Goal: Information Seeking & Learning: Learn about a topic

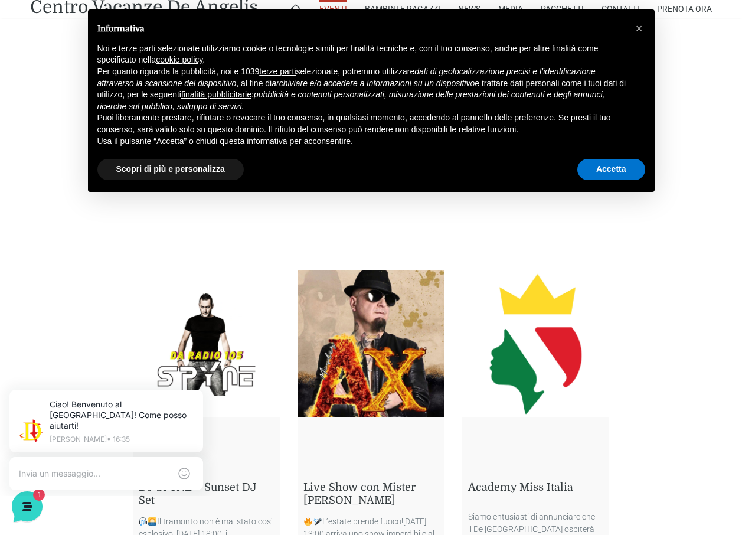
scroll to position [1594, 0]
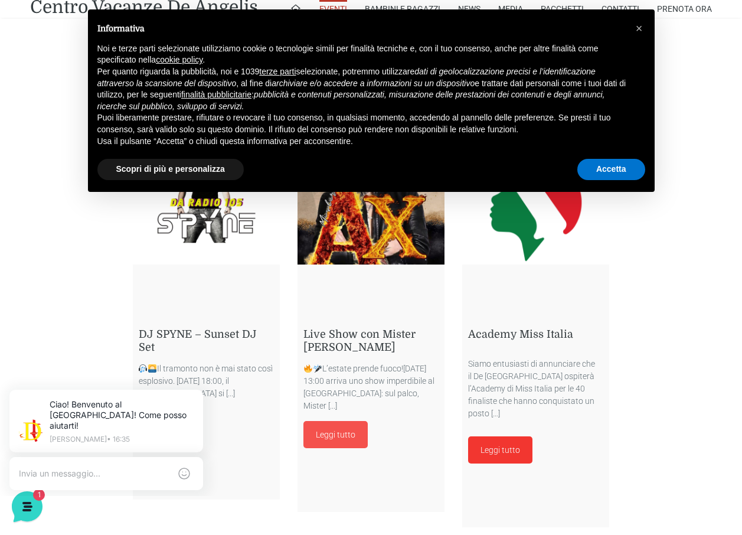
click at [490, 440] on link "Leggi tutto" at bounding box center [500, 449] width 64 height 27
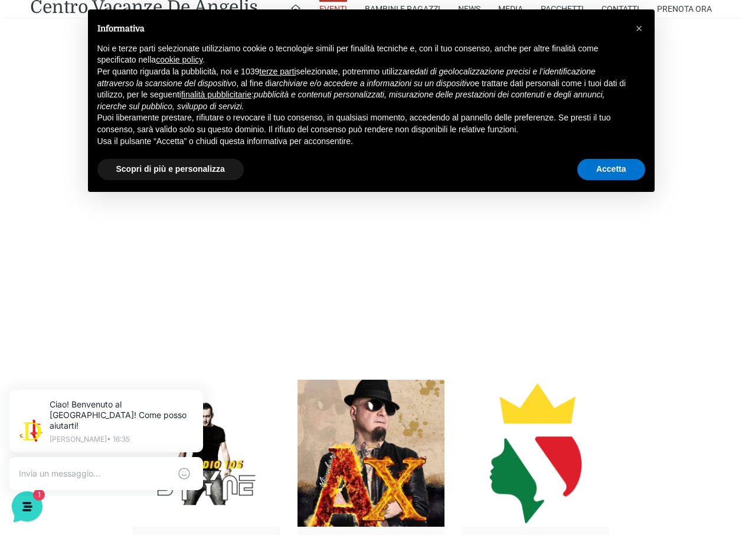
scroll to position [1299, 0]
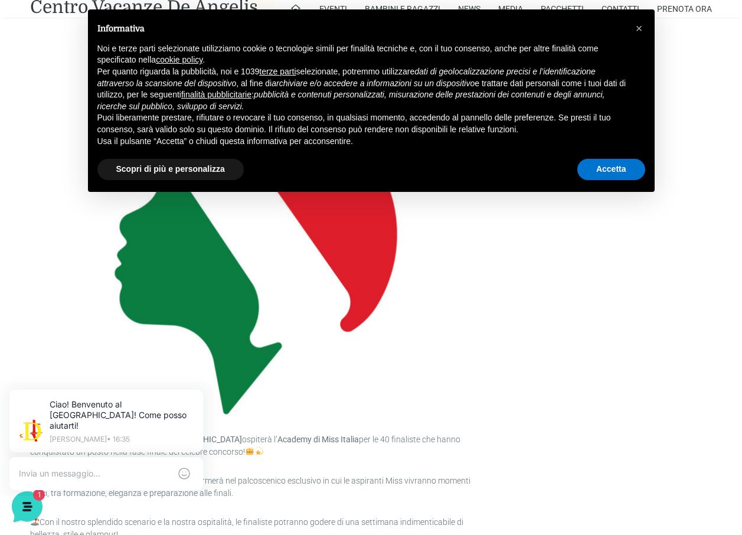
scroll to position [236, 0]
